Goal: Use online tool/utility

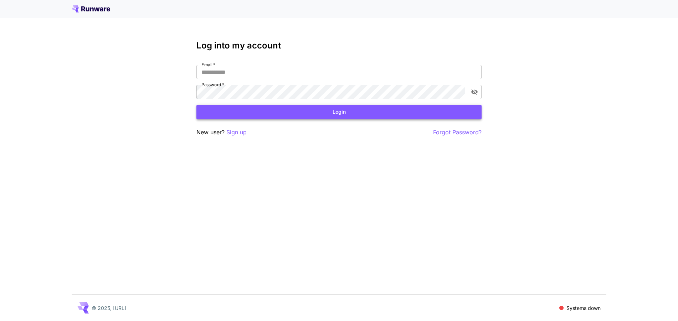
type input "**********"
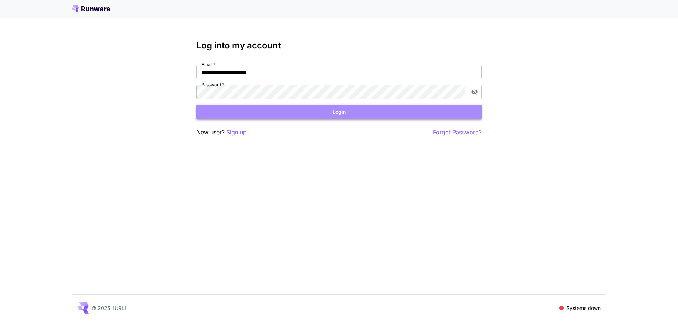
click at [352, 114] on button "Login" at bounding box center [338, 112] width 285 height 15
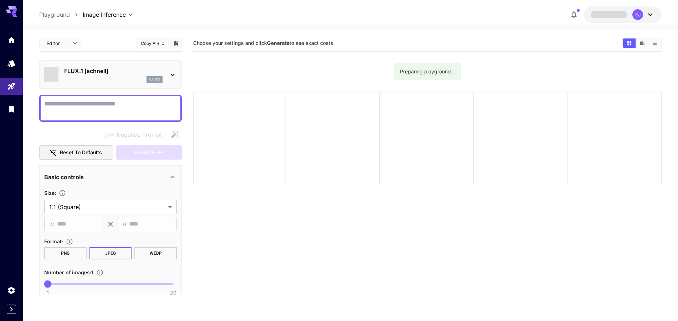
type input "**********"
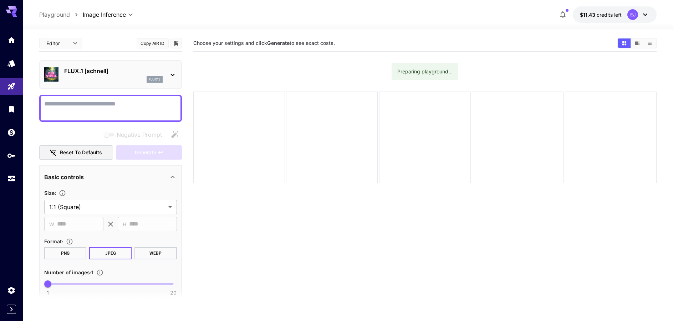
click at [68, 45] on body "**********" at bounding box center [336, 188] width 673 height 377
